Goal: Task Accomplishment & Management: Manage account settings

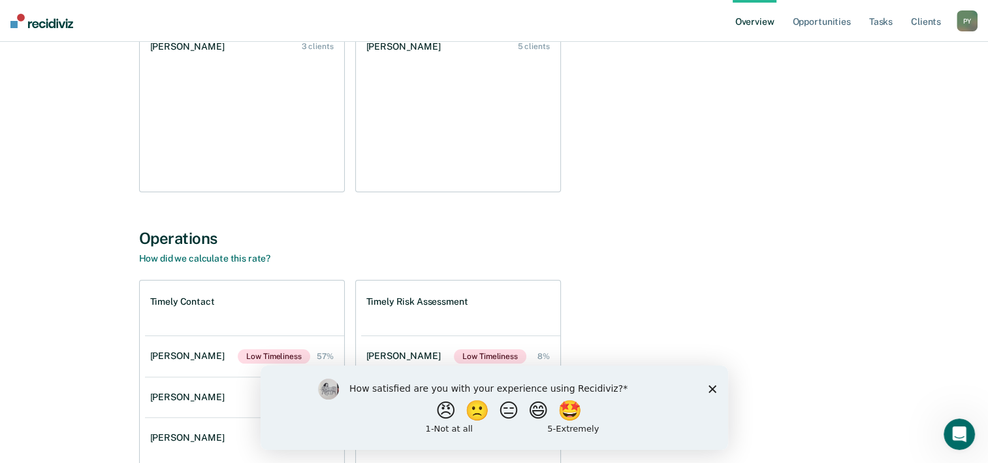
scroll to position [410, 0]
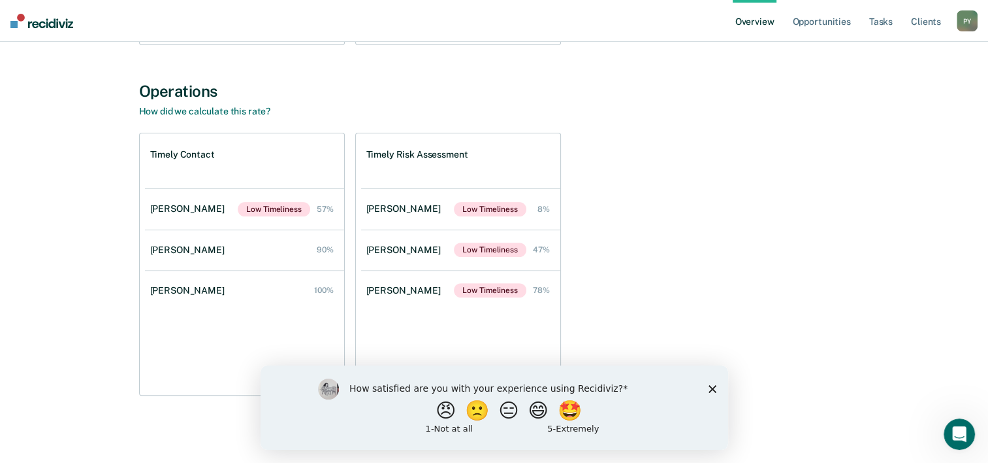
click at [710, 384] on icon "Close survey" at bounding box center [712, 388] width 8 height 8
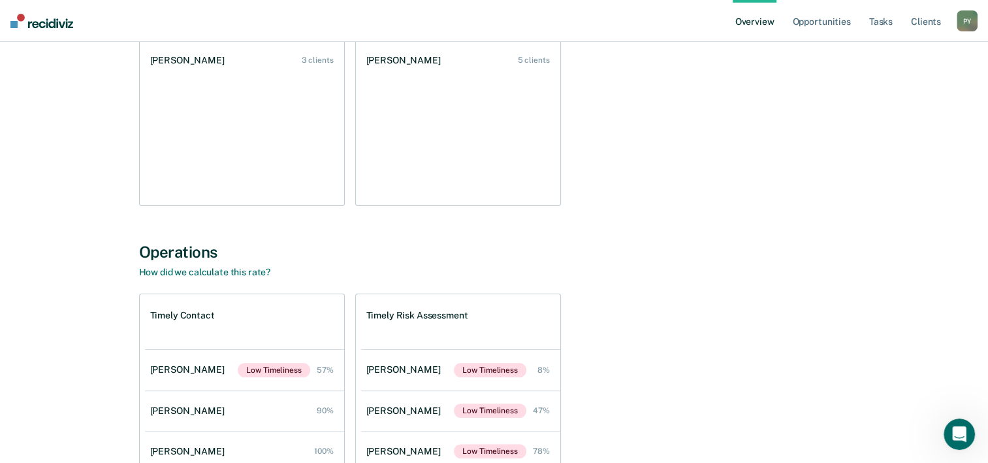
scroll to position [0, 0]
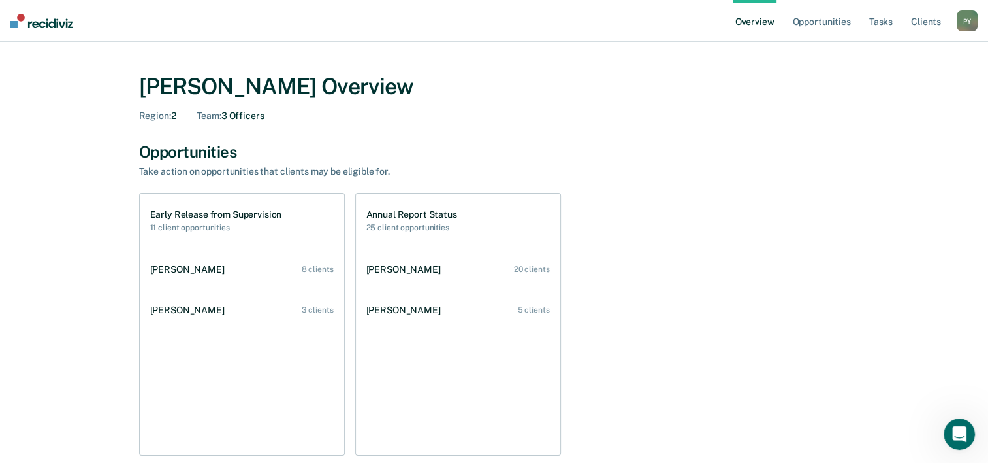
click at [969, 23] on div "P Y" at bounding box center [967, 20] width 21 height 21
click at [881, 88] on link "Log Out" at bounding box center [914, 84] width 105 height 11
